Goal: Transaction & Acquisition: Purchase product/service

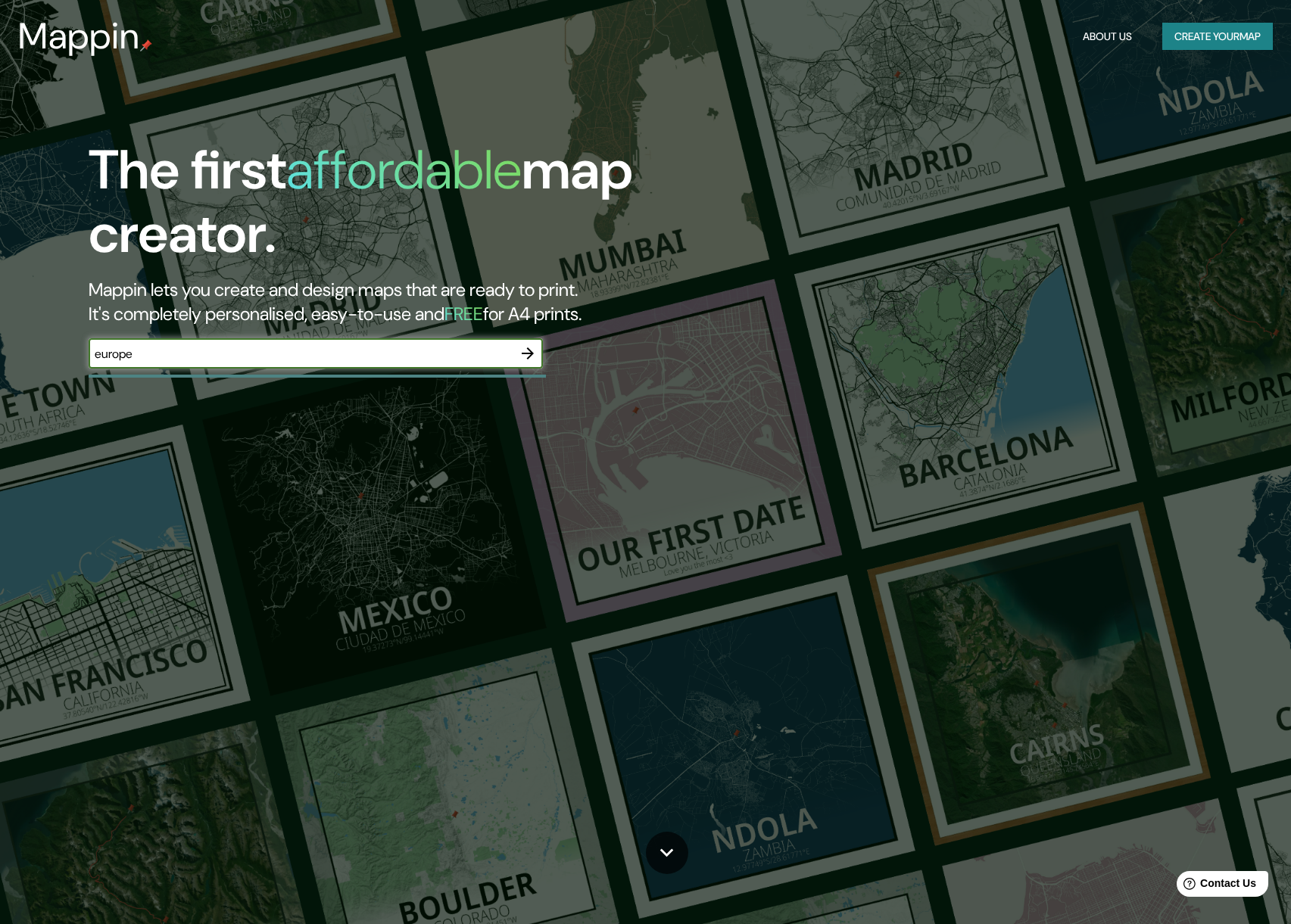
type input "europe"
click at [533, 355] on icon "button" at bounding box center [528, 353] width 18 height 18
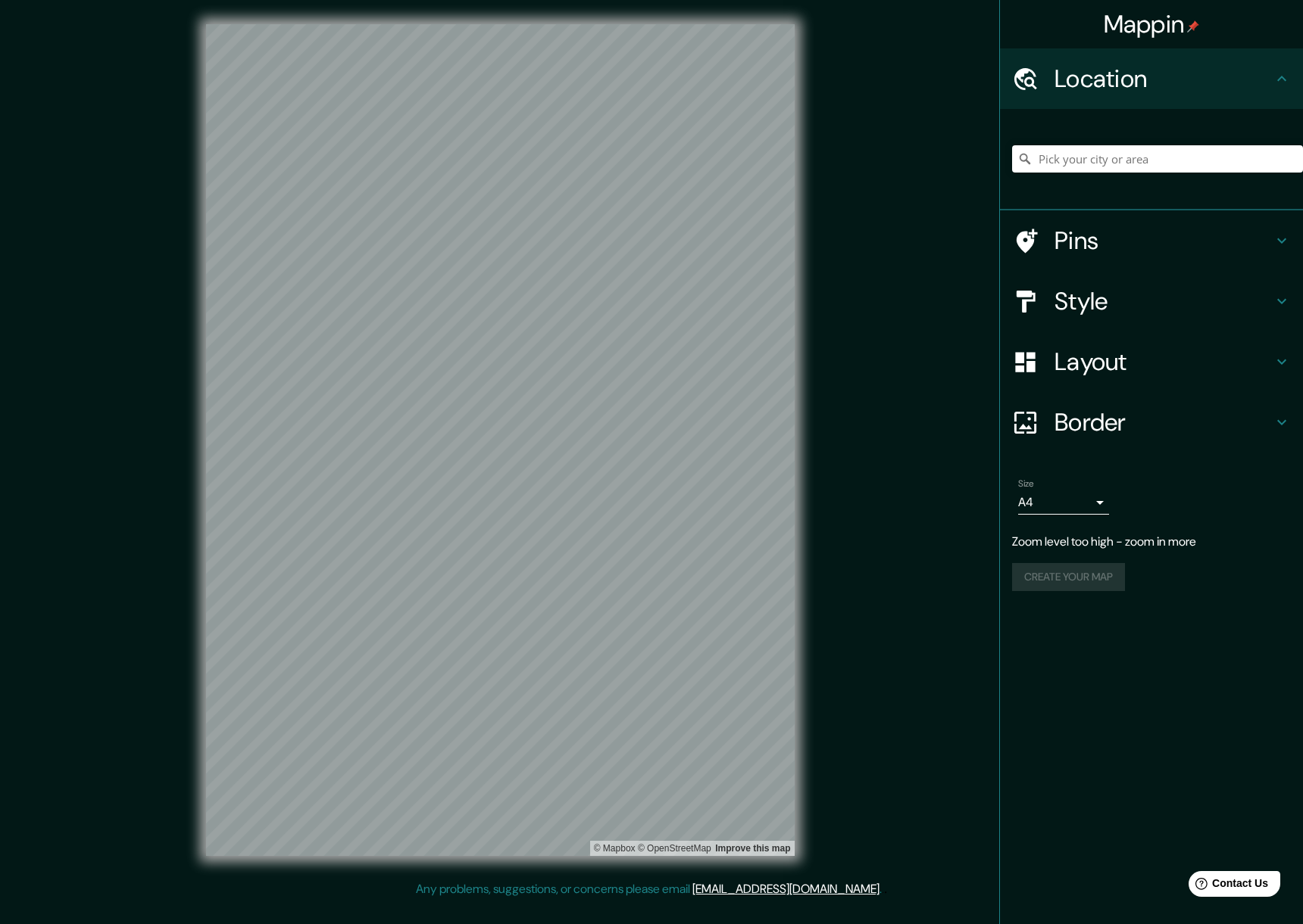
click at [1186, 360] on h4 "Layout" at bounding box center [1163, 361] width 218 height 30
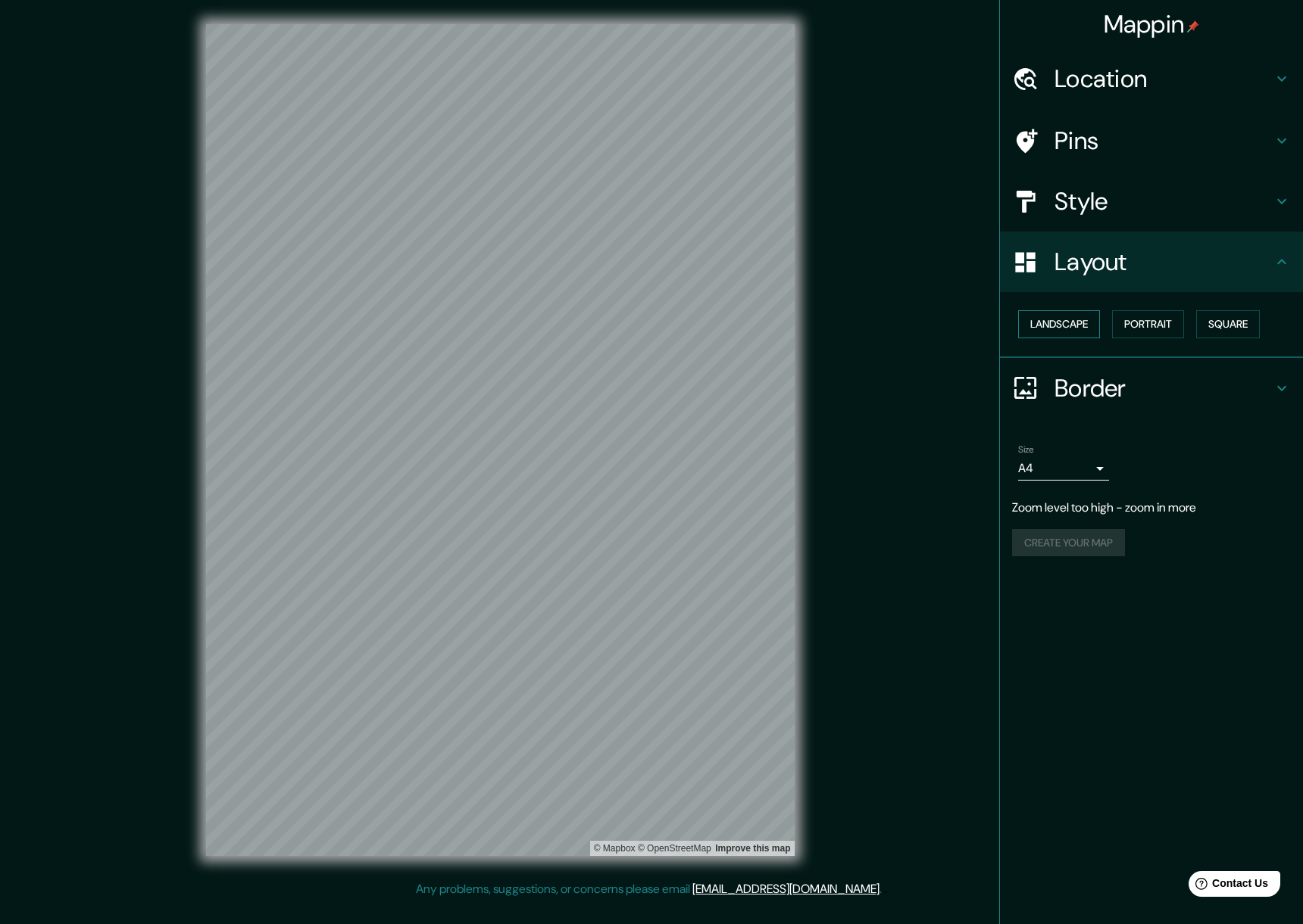
click at [1059, 321] on button "Landscape" at bounding box center [1059, 325] width 82 height 28
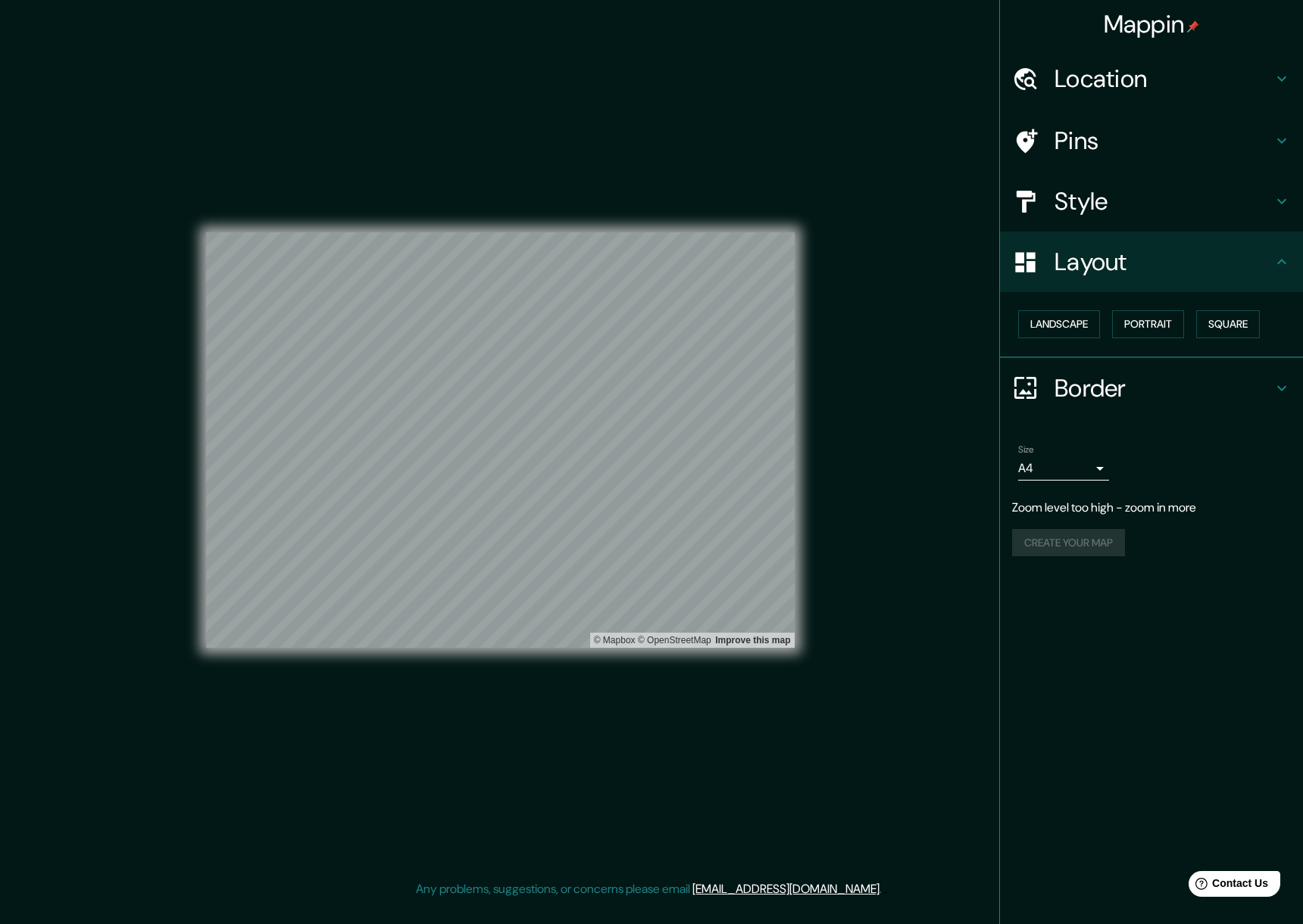
click at [1128, 64] on h4 "Location" at bounding box center [1163, 78] width 218 height 30
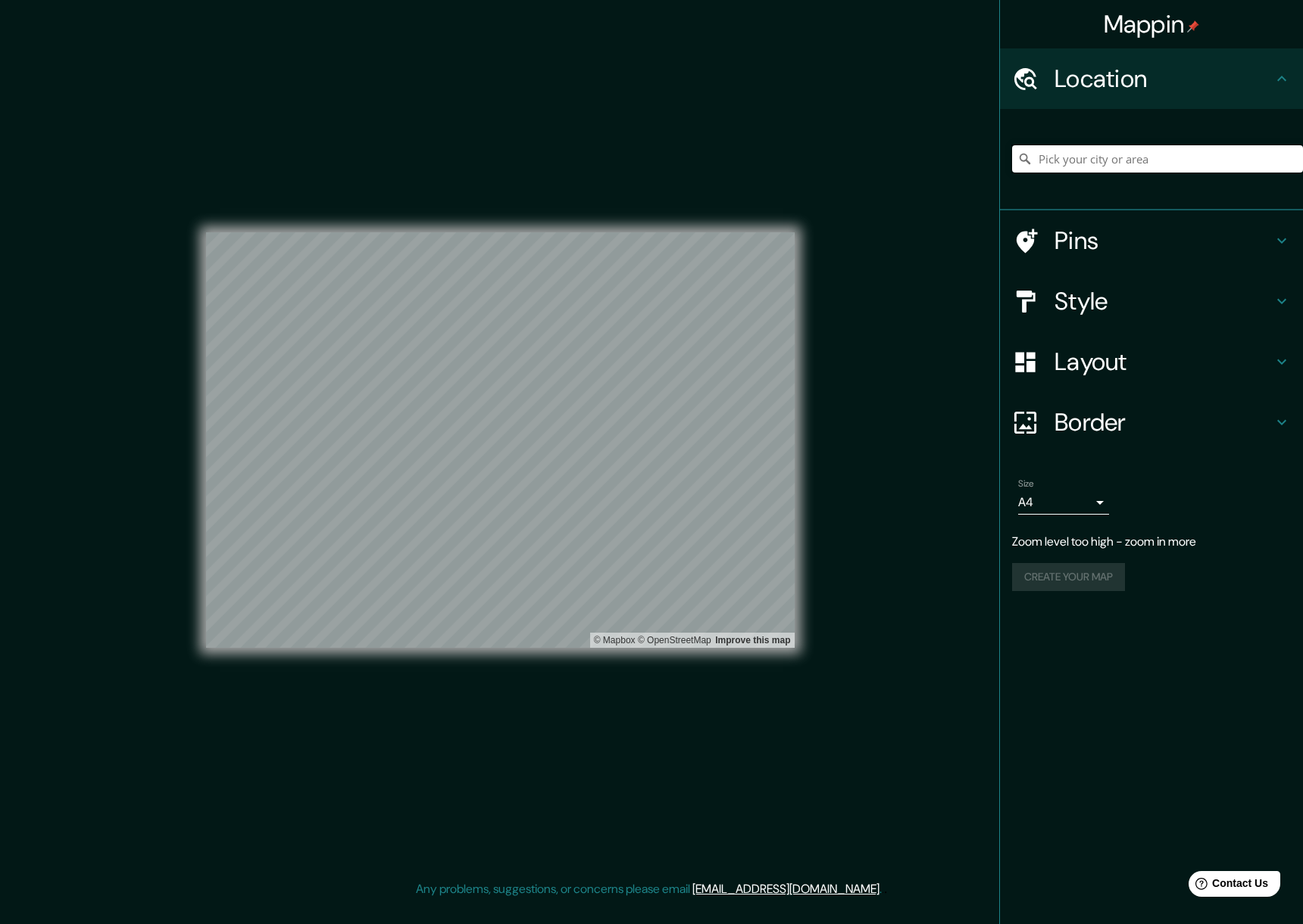
click at [1087, 168] on input "Pick your city or area" at bounding box center [1157, 158] width 290 height 27
